Goal: Navigation & Orientation: Find specific page/section

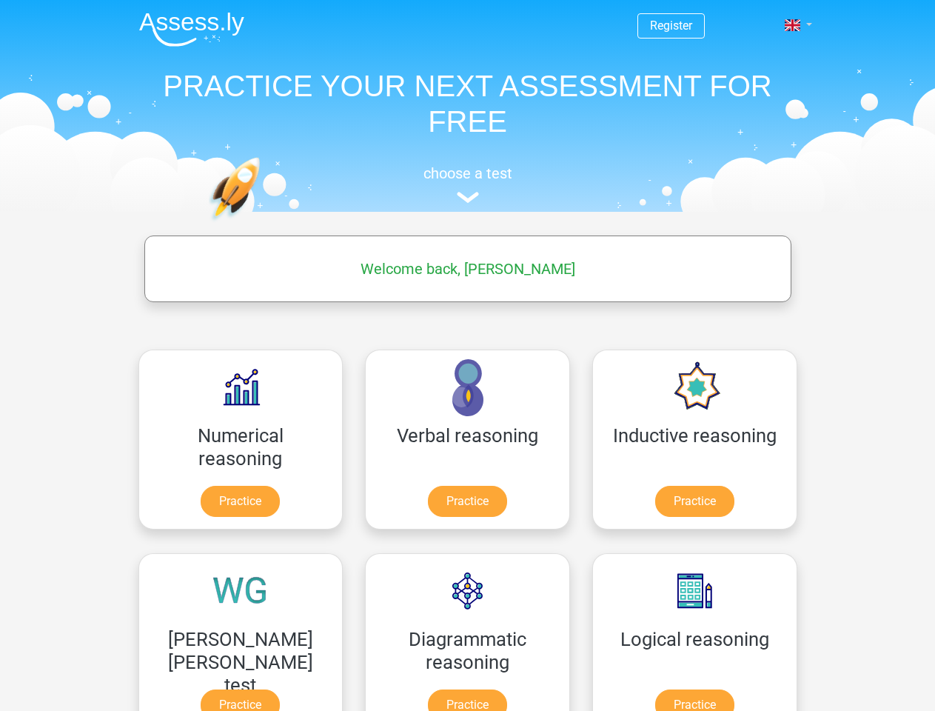
click at [794, 25] on span at bounding box center [793, 25] width 16 height 12
click at [761, 25] on span "PHOEBE" at bounding box center [762, 25] width 89 height 14
